Goal: Find specific page/section: Find specific page/section

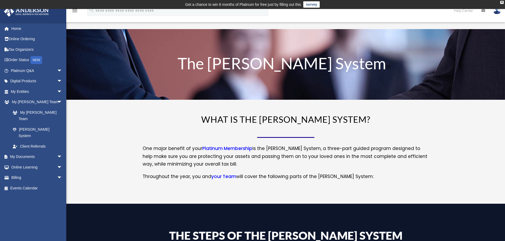
click at [496, 12] on img at bounding box center [497, 11] width 8 height 8
click at [390, 18] on div "menu search Site Menu add [EMAIL_ADDRESS][DOMAIN_NAME] My Profile Reset Passwor…" at bounding box center [252, 13] width 497 height 18
click at [35, 112] on link "My [PERSON_NAME] Team" at bounding box center [38, 115] width 63 height 17
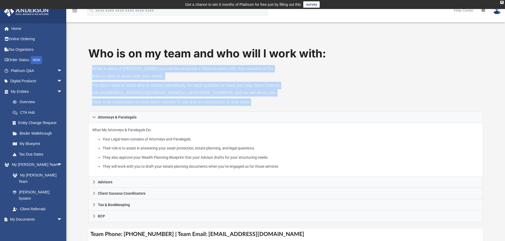
drag, startPoint x: 91, startPoint y: 66, endPoint x: 257, endPoint y: 102, distance: 169.9
click at [257, 102] on div "While a client of Anderson you will be assigned a Team to work with. Any member…" at bounding box center [186, 86] width 197 height 50
click at [266, 99] on p "Here is an explanation of each team member’s role and an introduction to your t…" at bounding box center [187, 102] width 190 height 7
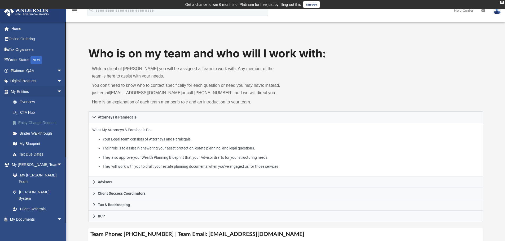
click at [37, 122] on link "Entity Change Request" at bounding box center [38, 123] width 63 height 11
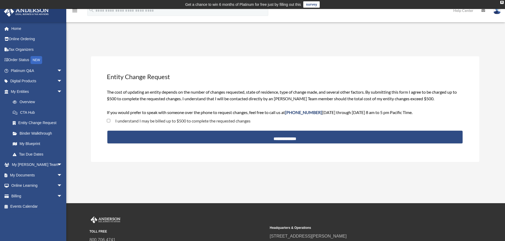
click at [100, 126] on div "**********" at bounding box center [285, 109] width 388 height 106
